Goal: Answer question/provide support

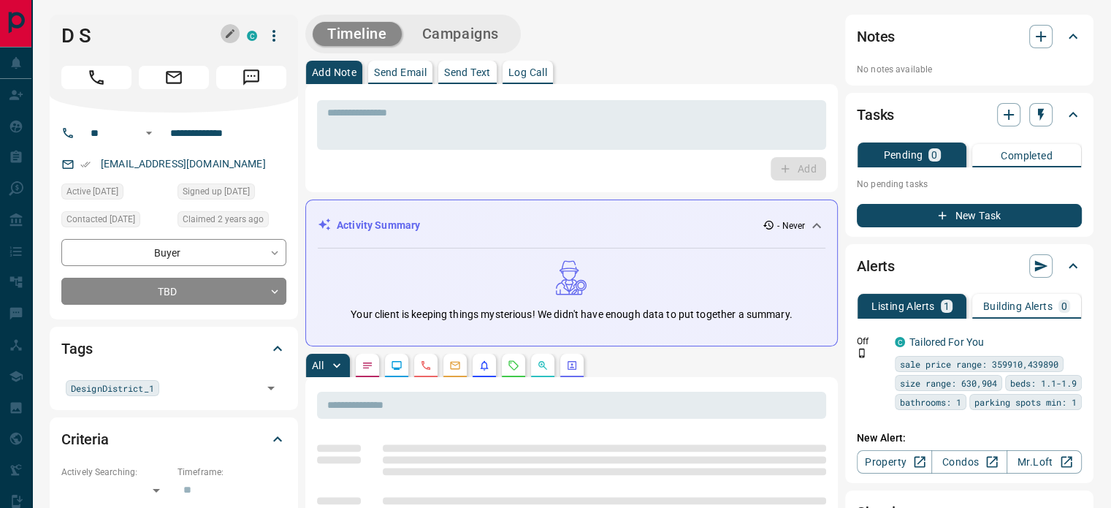
click at [232, 31] on icon "button" at bounding box center [230, 34] width 12 height 12
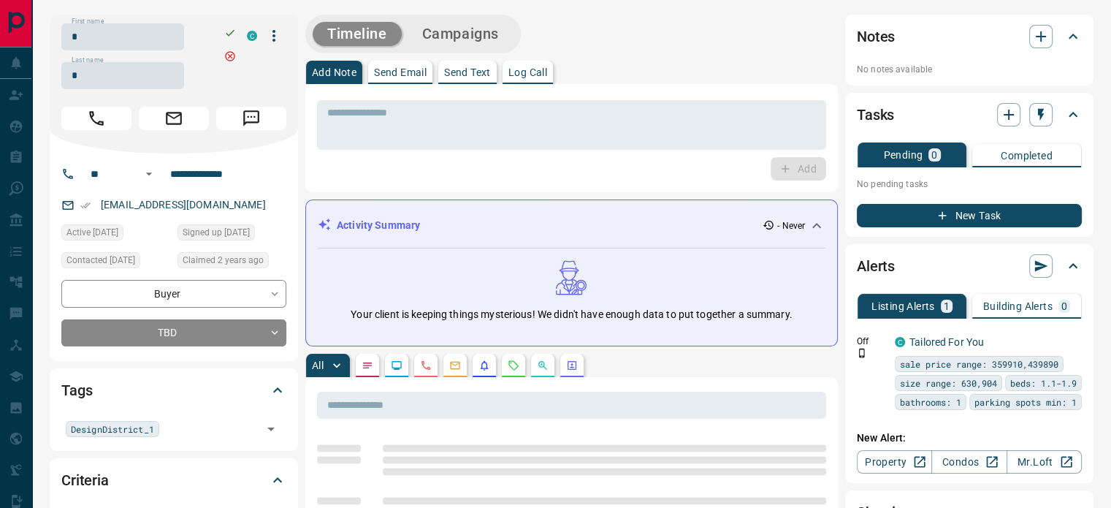
click at [145, 36] on input "*" at bounding box center [122, 36] width 123 height 27
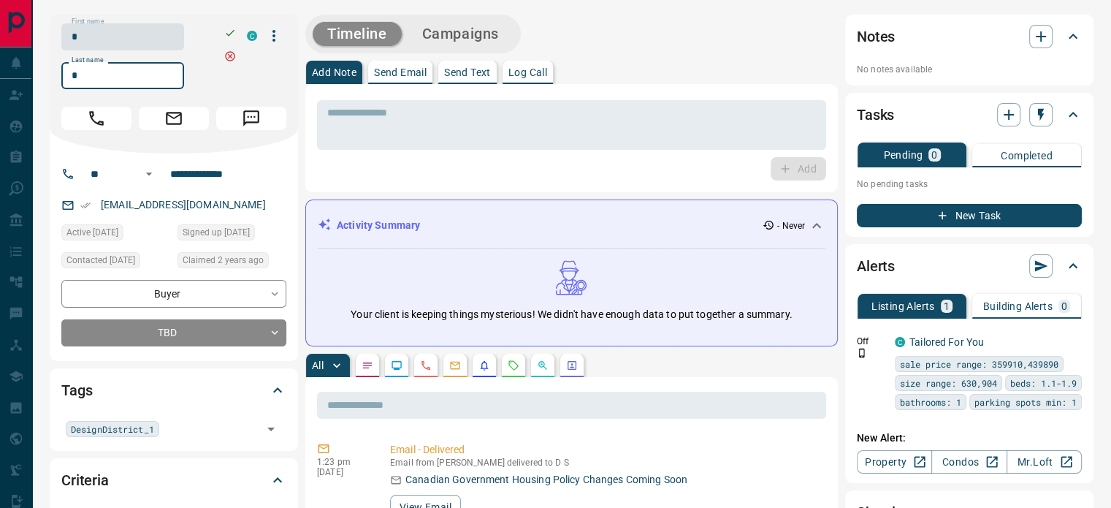
click at [121, 81] on input "*" at bounding box center [122, 75] width 123 height 27
click at [214, 175] on input "**********" at bounding box center [221, 173] width 114 height 23
click at [245, 213] on div "[EMAIL_ADDRESS][DOMAIN_NAME]" at bounding box center [173, 205] width 225 height 24
click at [245, 209] on div "[EMAIL_ADDRESS][DOMAIN_NAME]" at bounding box center [173, 205] width 225 height 24
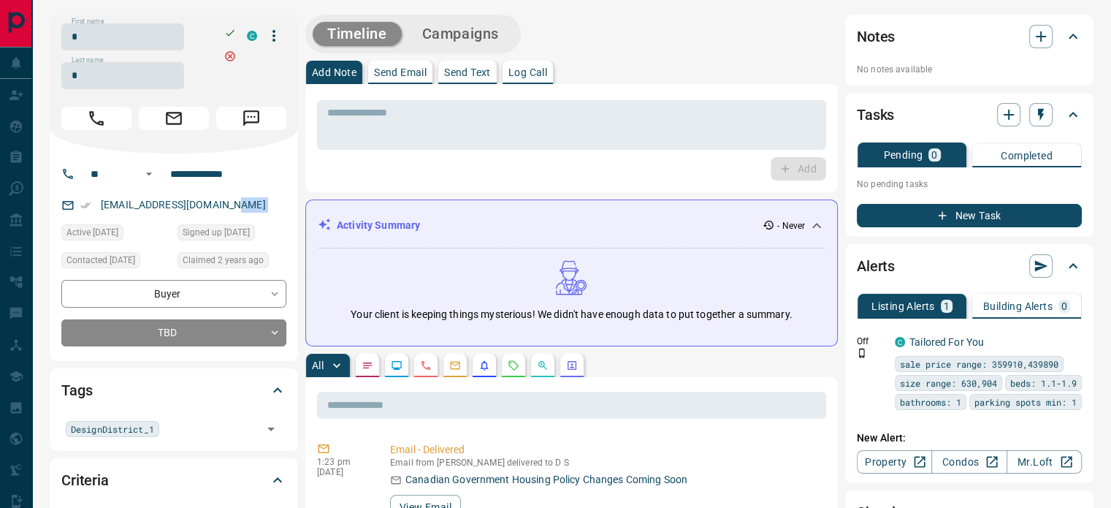
click at [245, 209] on div "[EMAIL_ADDRESS][DOMAIN_NAME]" at bounding box center [173, 205] width 225 height 24
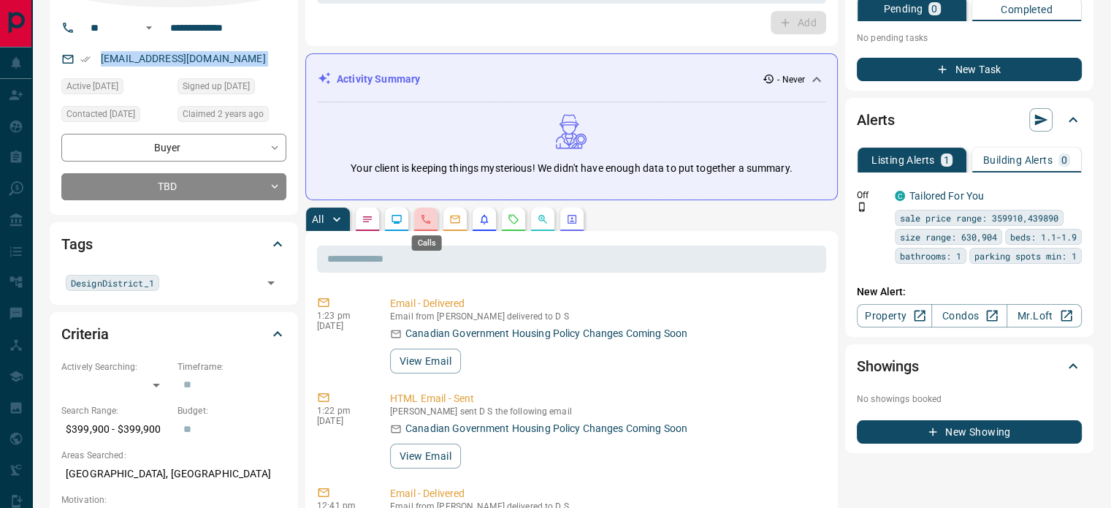
click at [427, 220] on icon "Calls" at bounding box center [426, 219] width 12 height 12
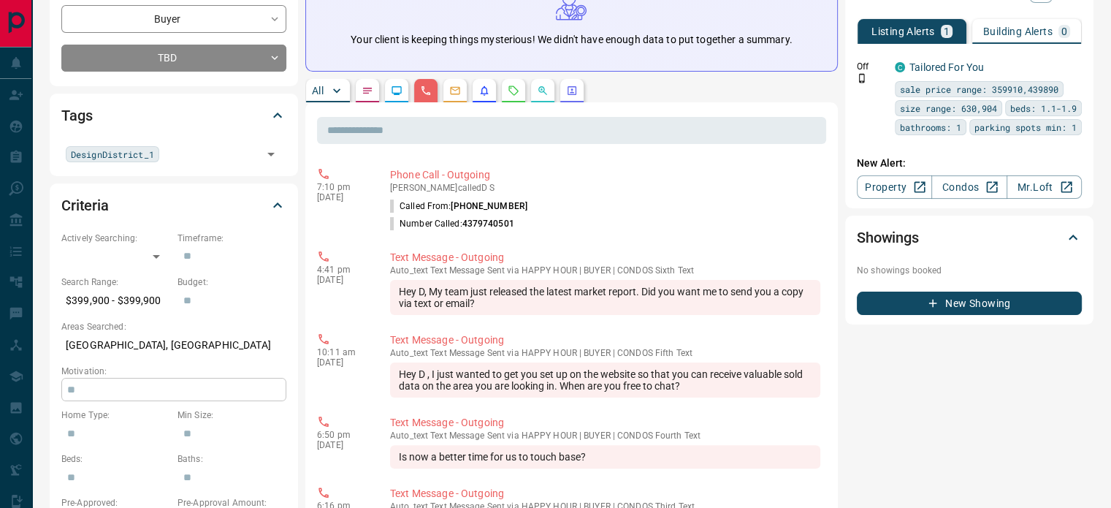
scroll to position [292, 0]
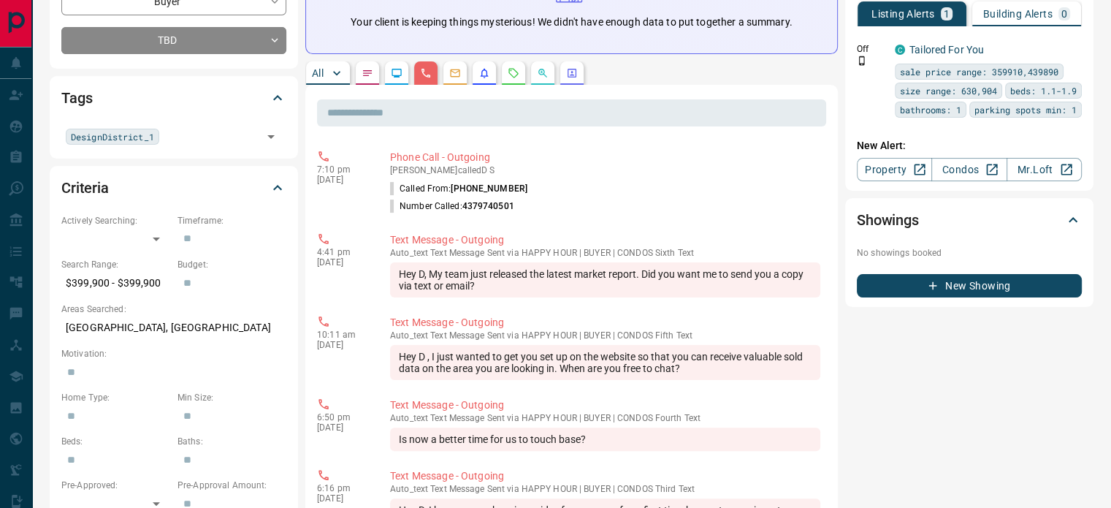
click at [131, 326] on p "[GEOGRAPHIC_DATA], [GEOGRAPHIC_DATA]" at bounding box center [173, 328] width 225 height 24
copy p "[GEOGRAPHIC_DATA], [GEOGRAPHIC_DATA]"
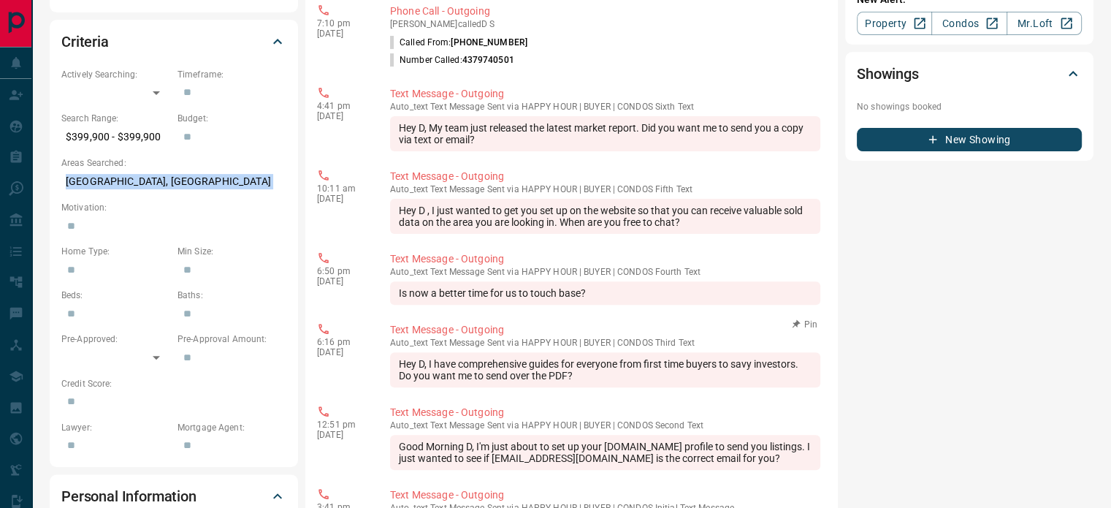
scroll to position [730, 0]
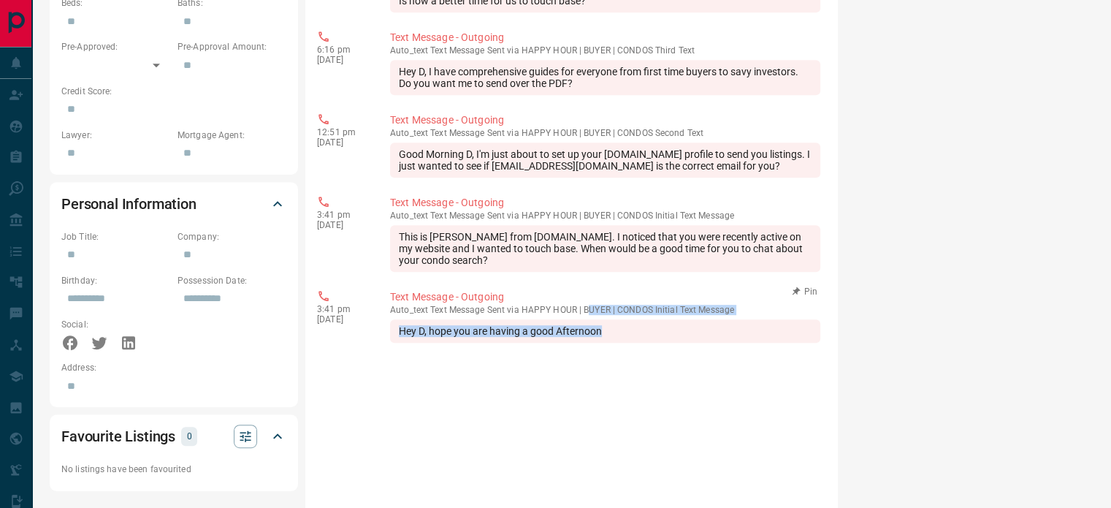
drag, startPoint x: 619, startPoint y: 332, endPoint x: 590, endPoint y: 317, distance: 32.4
click at [590, 317] on div "auto_text Text Message Sent via HAPPY HOUR | BUYER | CONDOS Initial Text Messag…" at bounding box center [605, 324] width 430 height 38
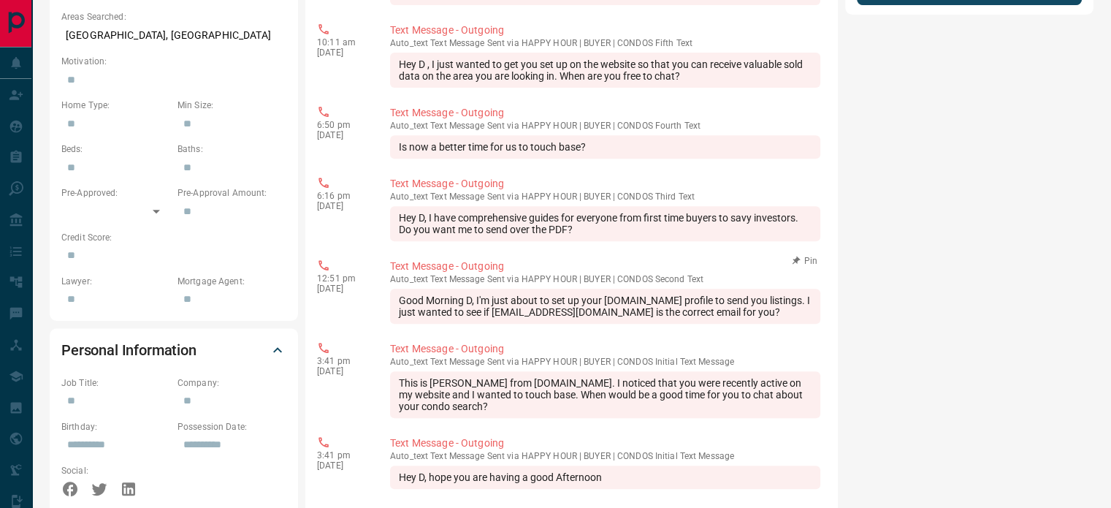
click at [576, 306] on div "Good Morning D, I'm just about to set up your [DOMAIN_NAME] profile to send you…" at bounding box center [605, 306] width 430 height 35
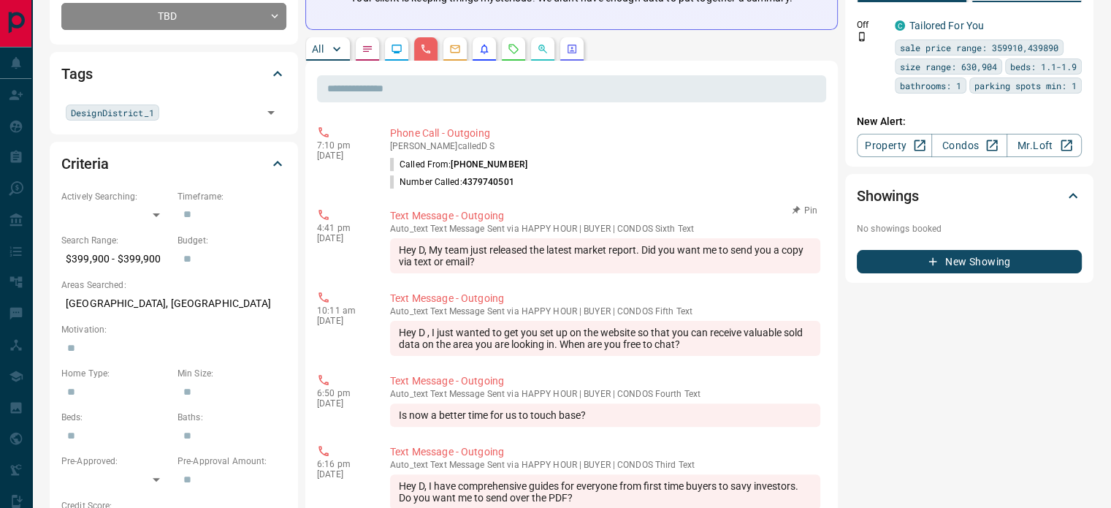
scroll to position [292, 0]
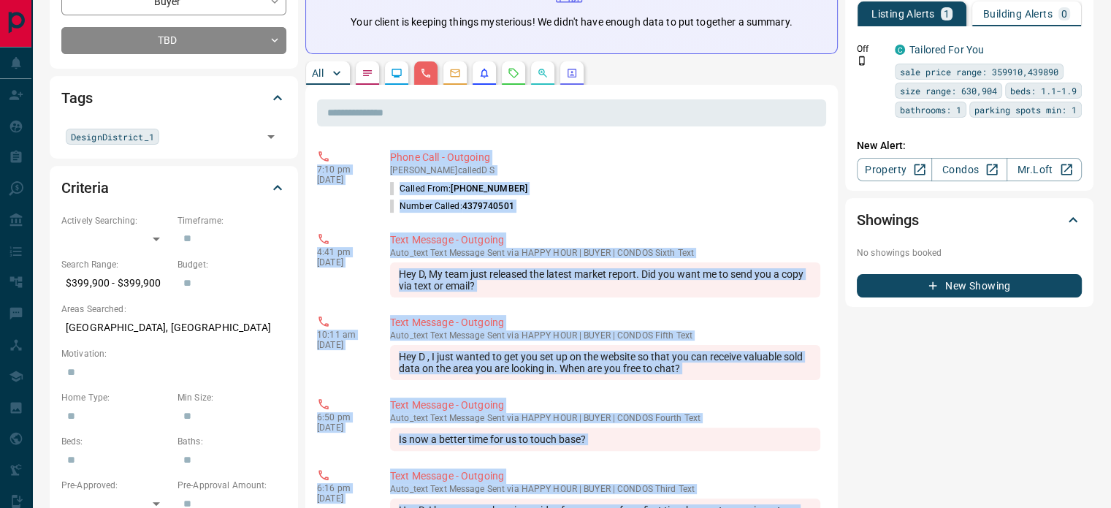
copy div "7:10 pm [DATE] Phone Call - Outgoing [PERSON_NAME] called D S Called From: [PHO…"
drag, startPoint x: 619, startPoint y: 333, endPoint x: 309, endPoint y: 165, distance: 353.0
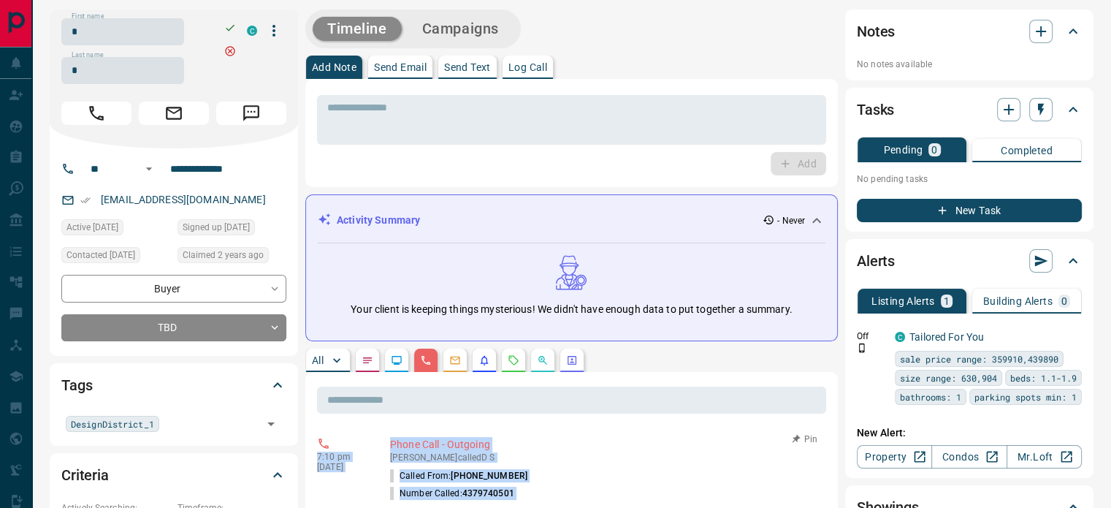
scroll to position [0, 0]
